Goal: Find specific page/section: Find specific page/section

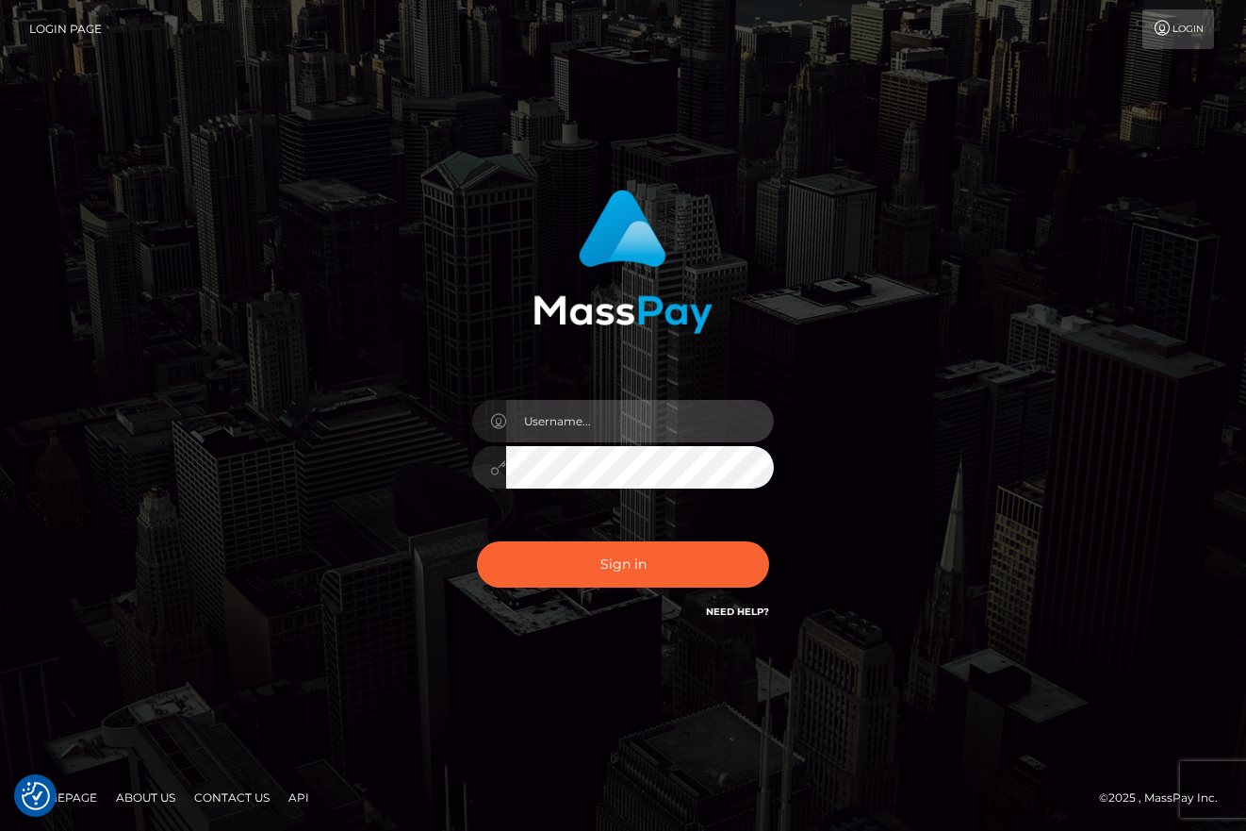
type input "[PERSON_NAME]"
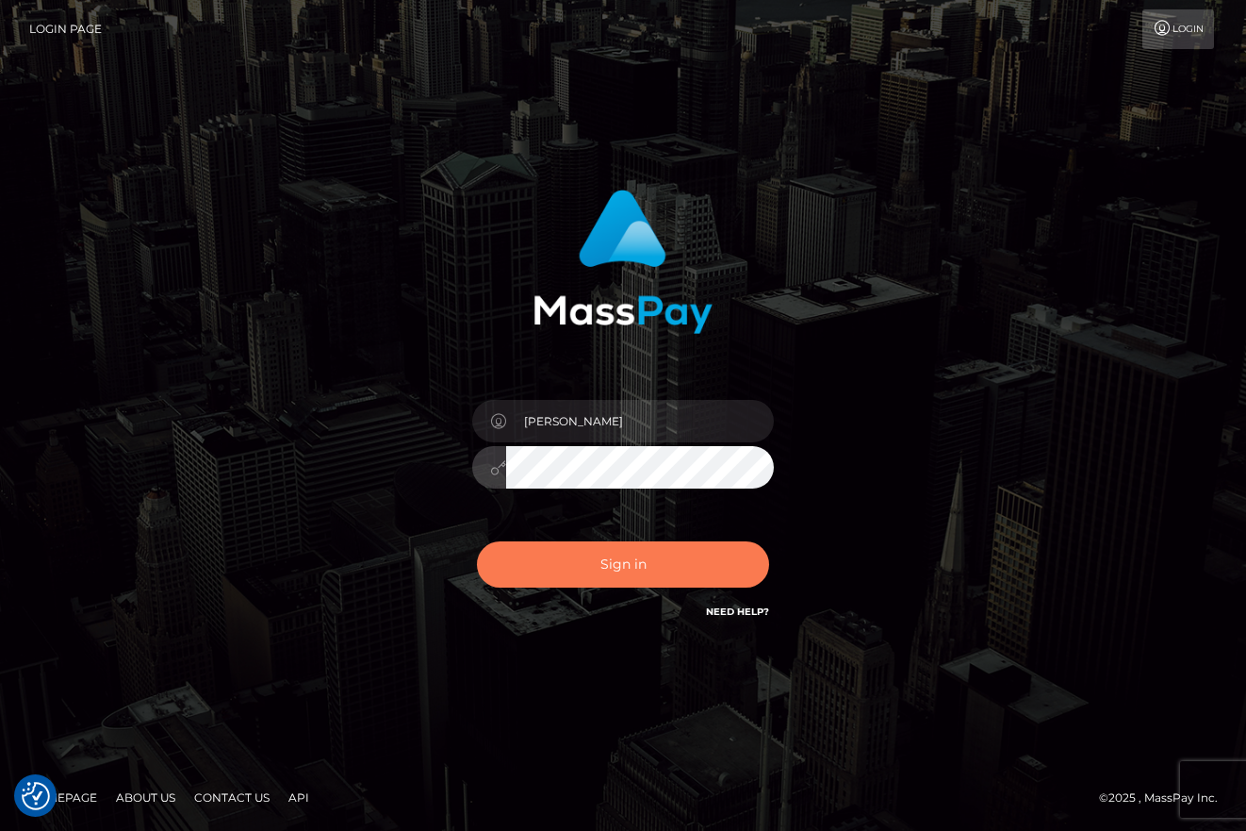
click at [587, 575] on button "Sign in" at bounding box center [623, 564] width 292 height 46
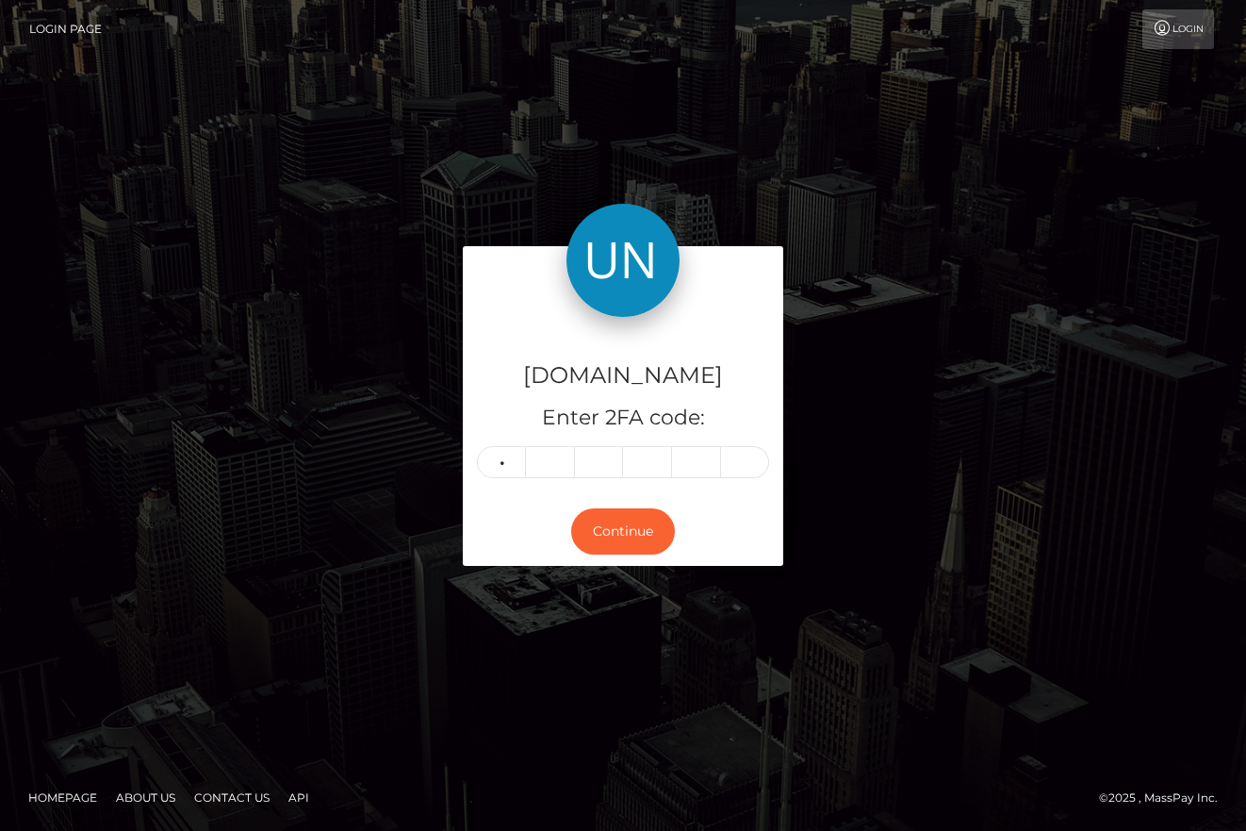
type input "3"
type input "9"
type input "0"
type input "9"
type input "6"
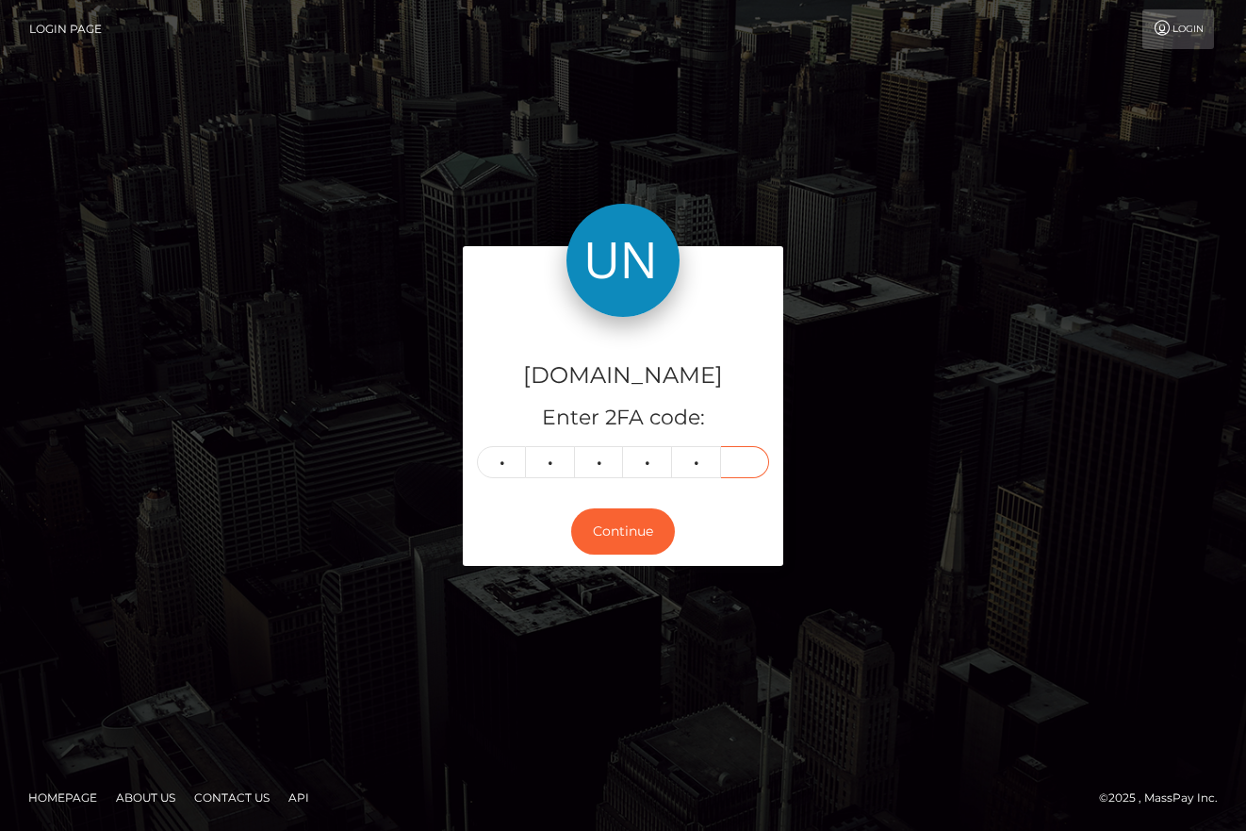
type input "2"
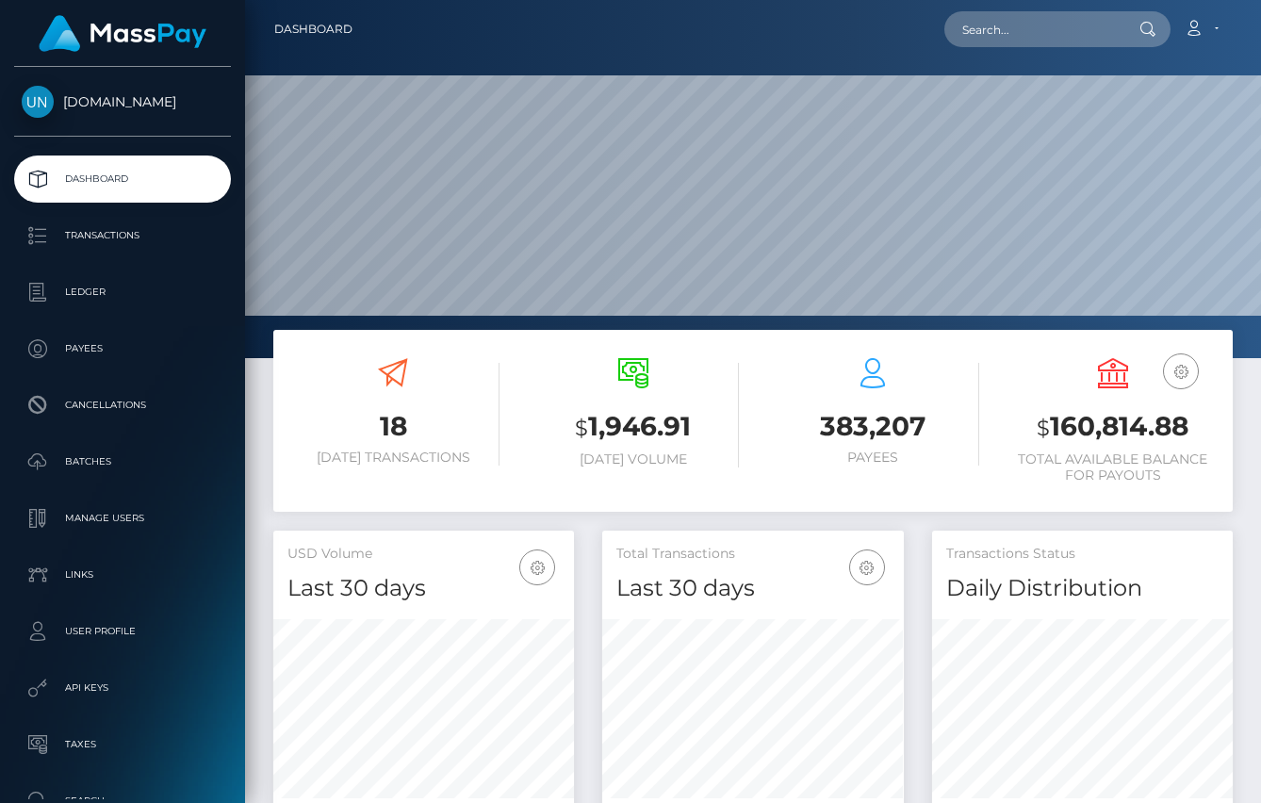
scroll to position [333, 302]
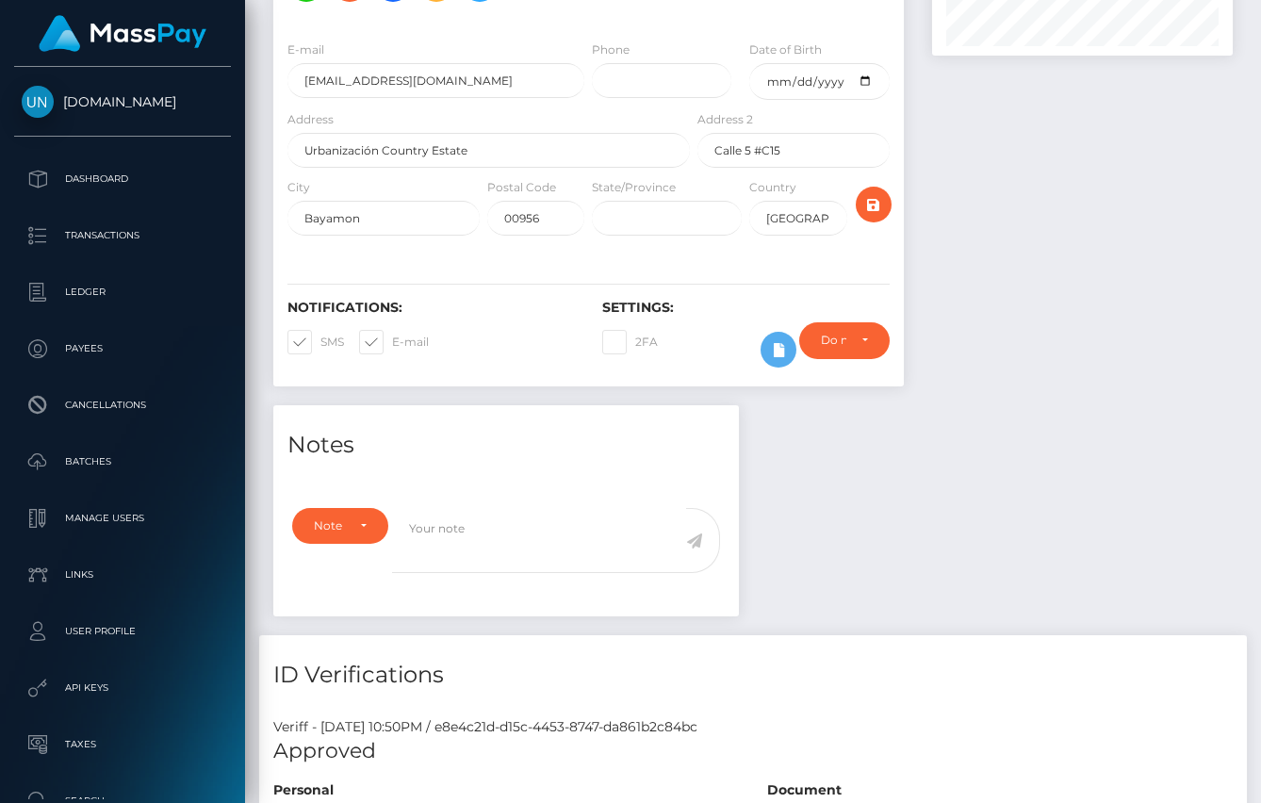
scroll to position [1263, 0]
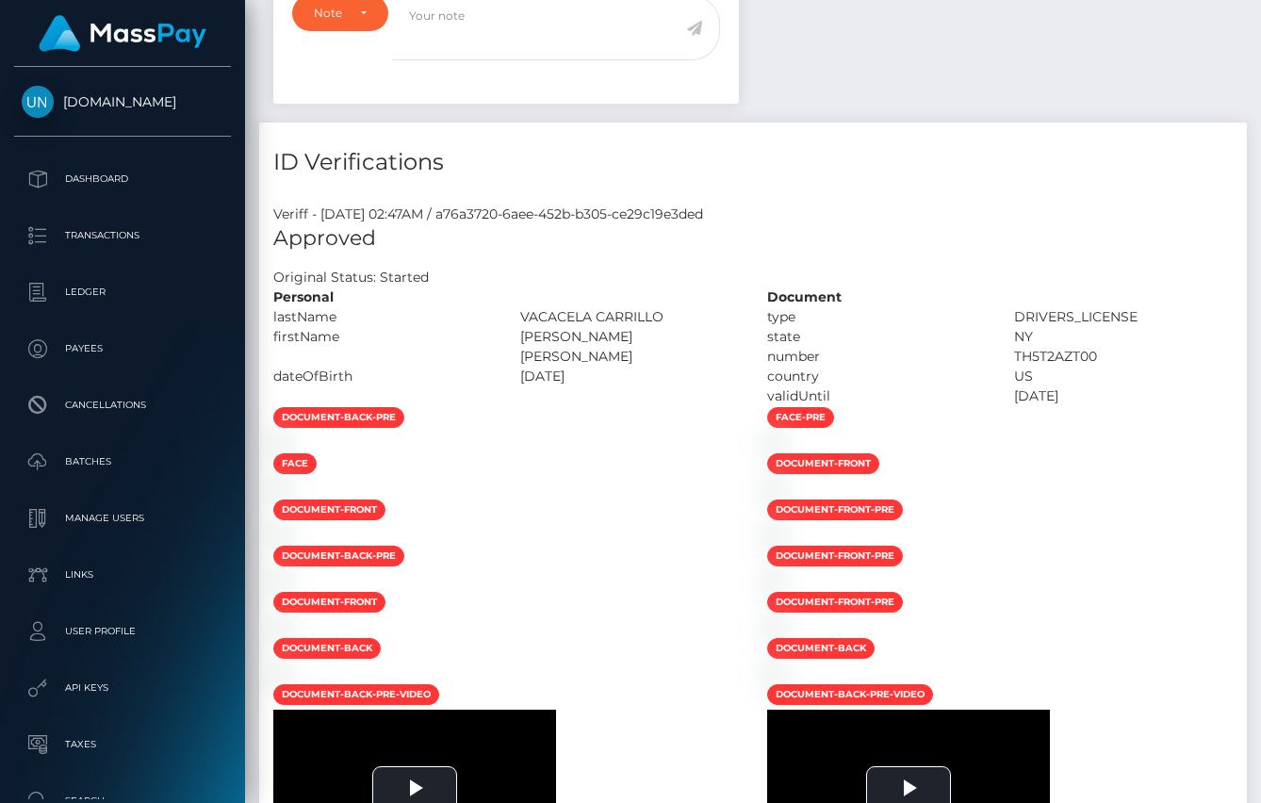
scroll to position [1022, 0]
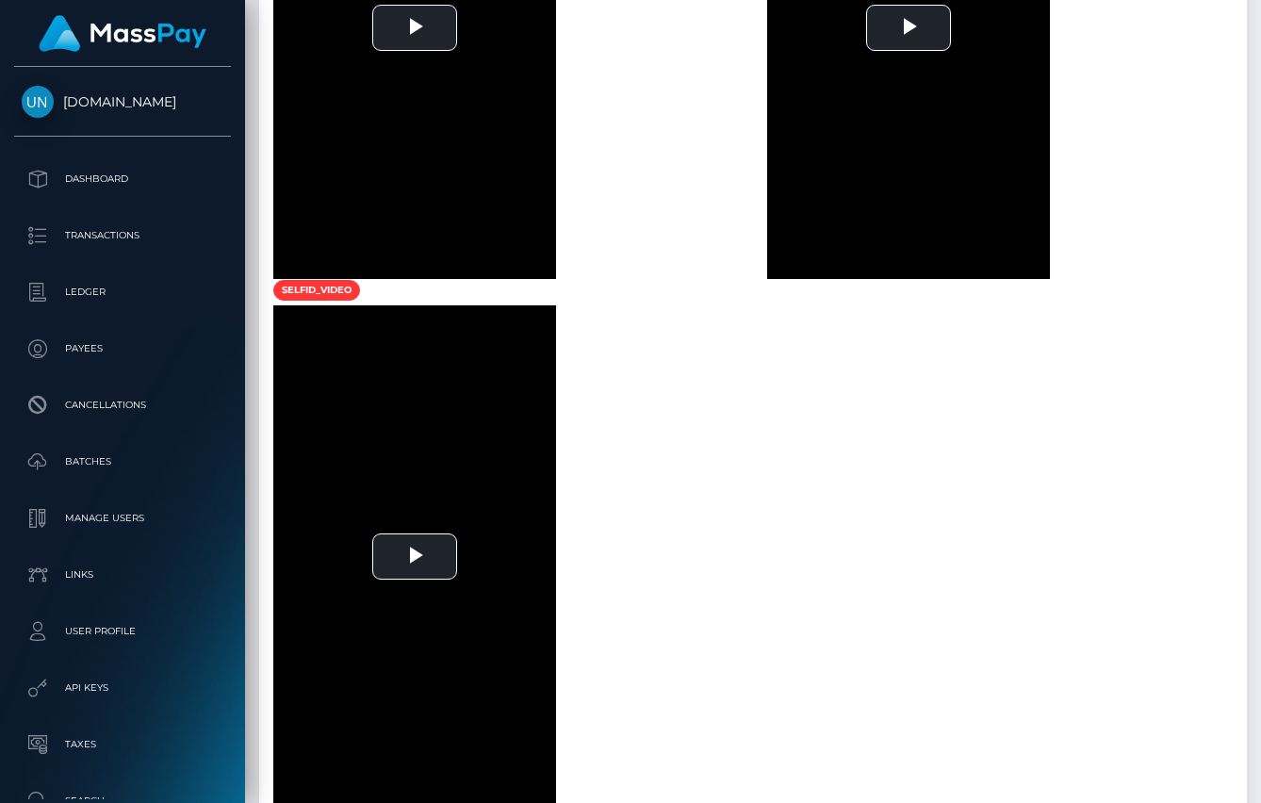
scroll to position [1803, 0]
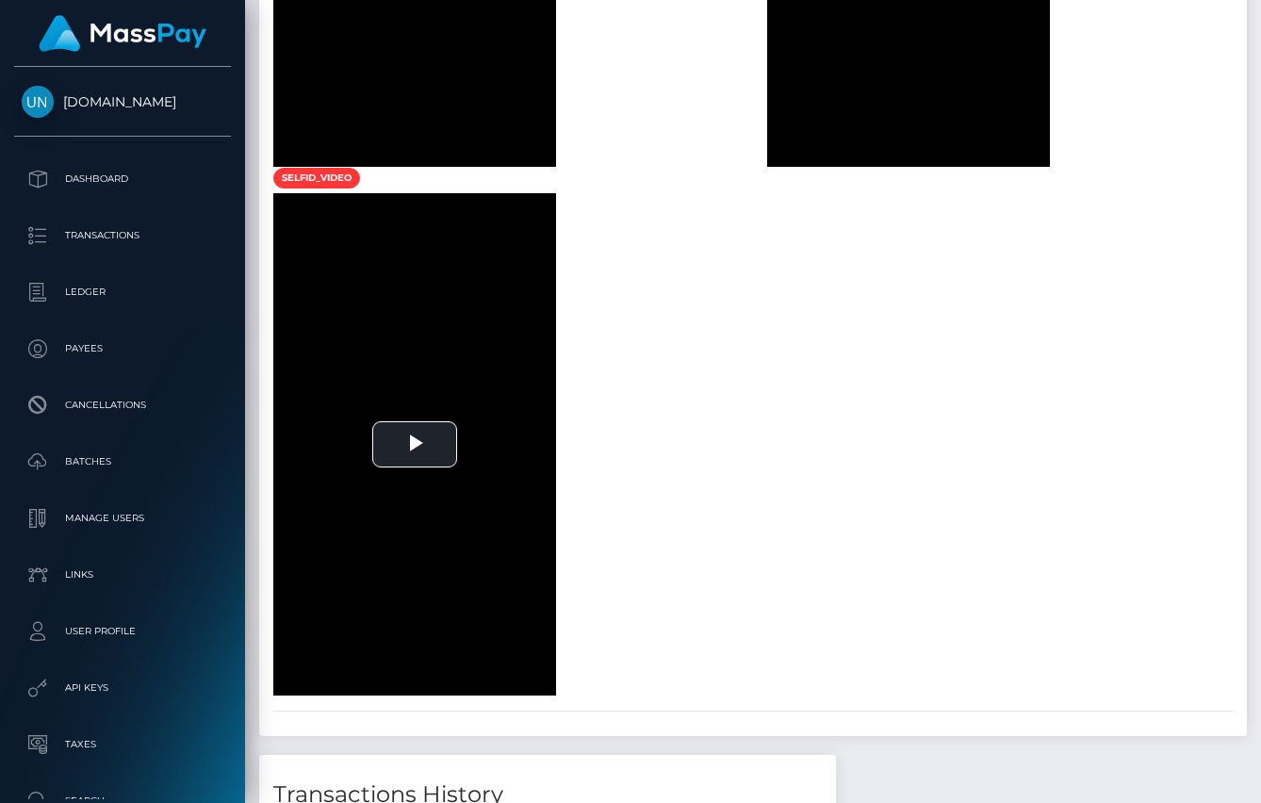
scroll to position [2263, 0]
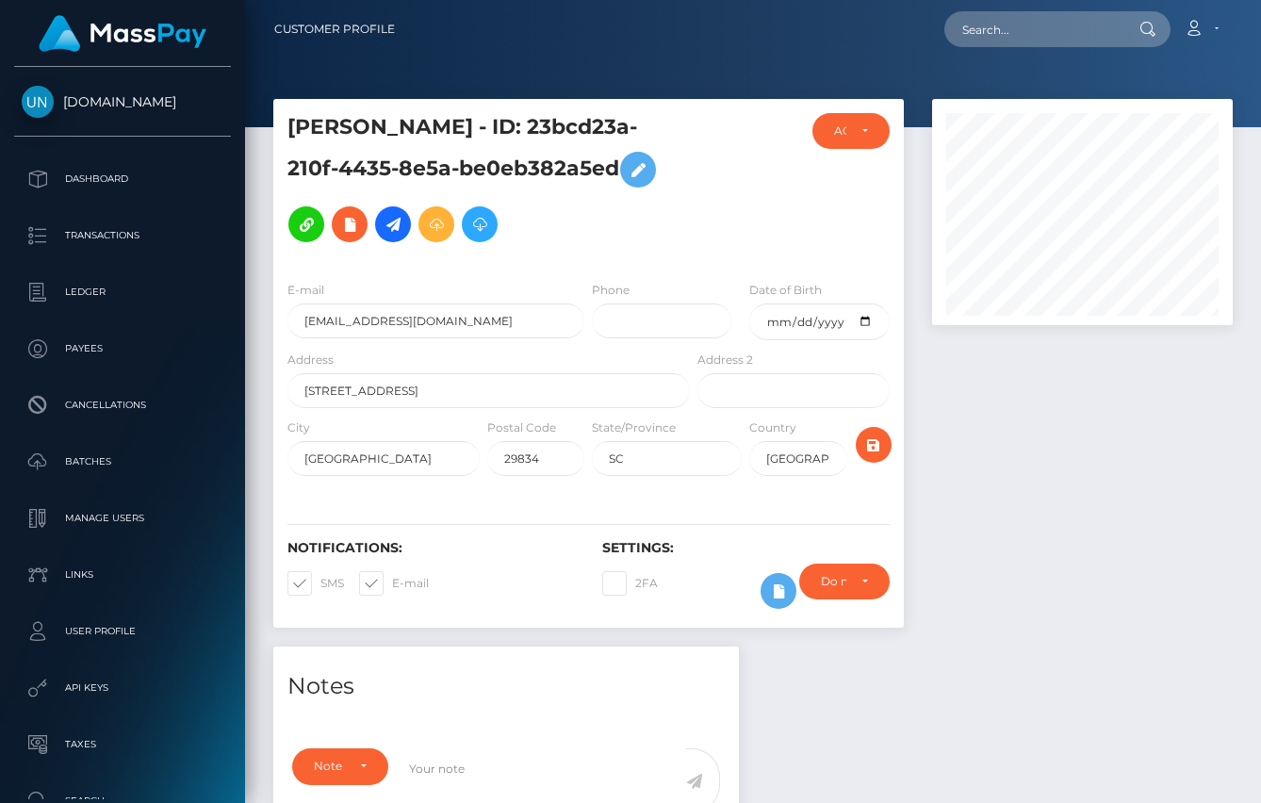
scroll to position [1130, 0]
